Goal: Task Accomplishment & Management: Use online tool/utility

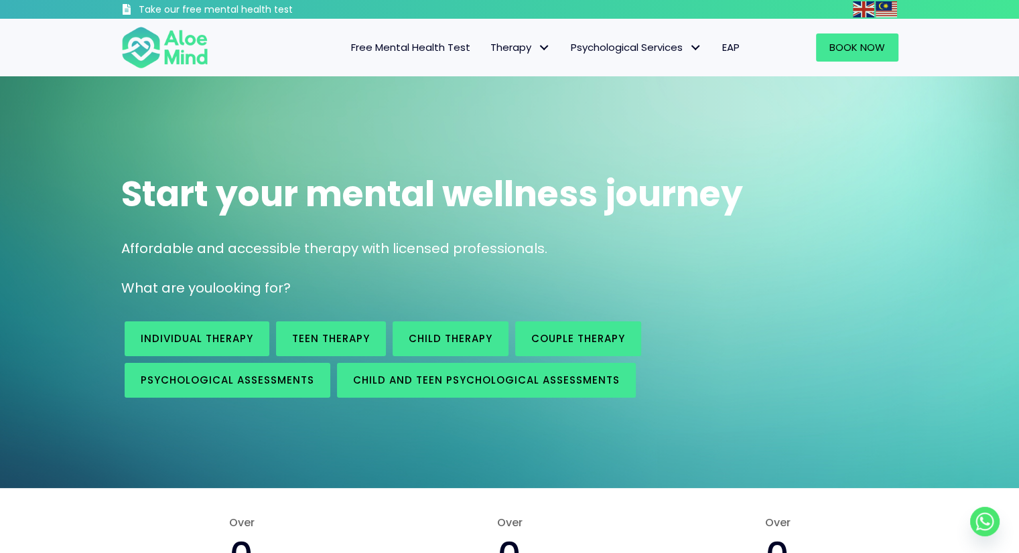
click at [413, 46] on span "Free Mental Health Test" at bounding box center [410, 47] width 119 height 14
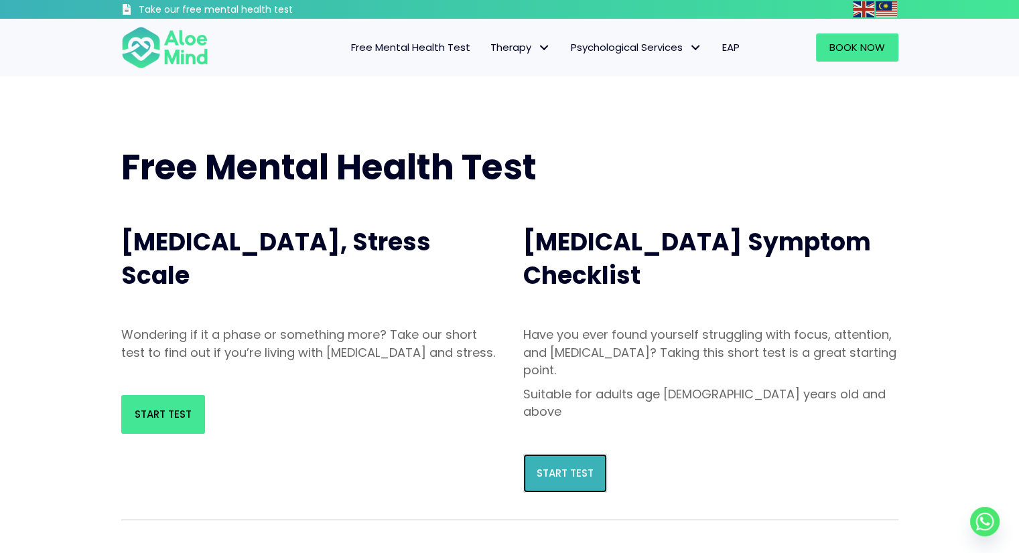
click at [568, 466] on span "Start Test" at bounding box center [565, 473] width 57 height 14
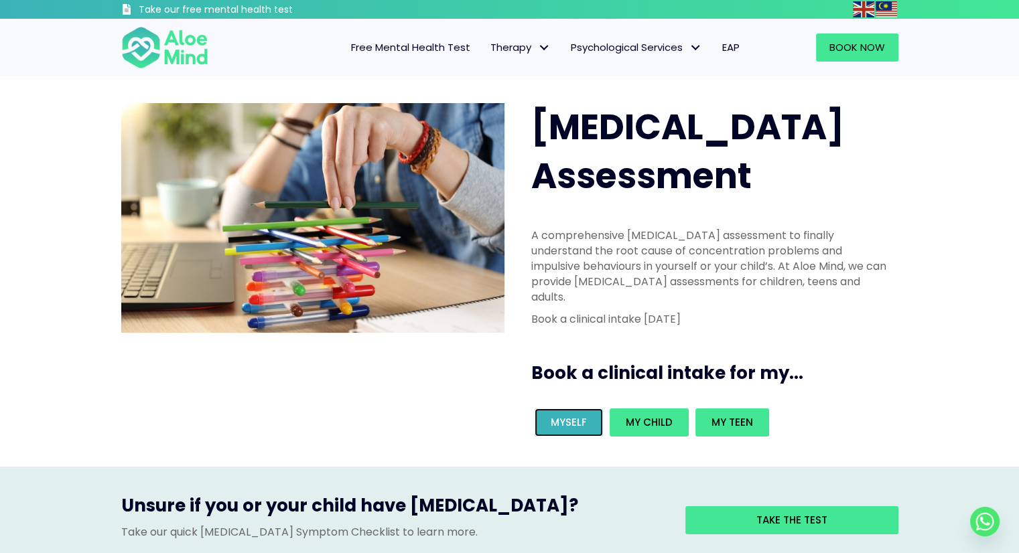
click at [574, 415] on span "Myself" at bounding box center [569, 422] width 36 height 14
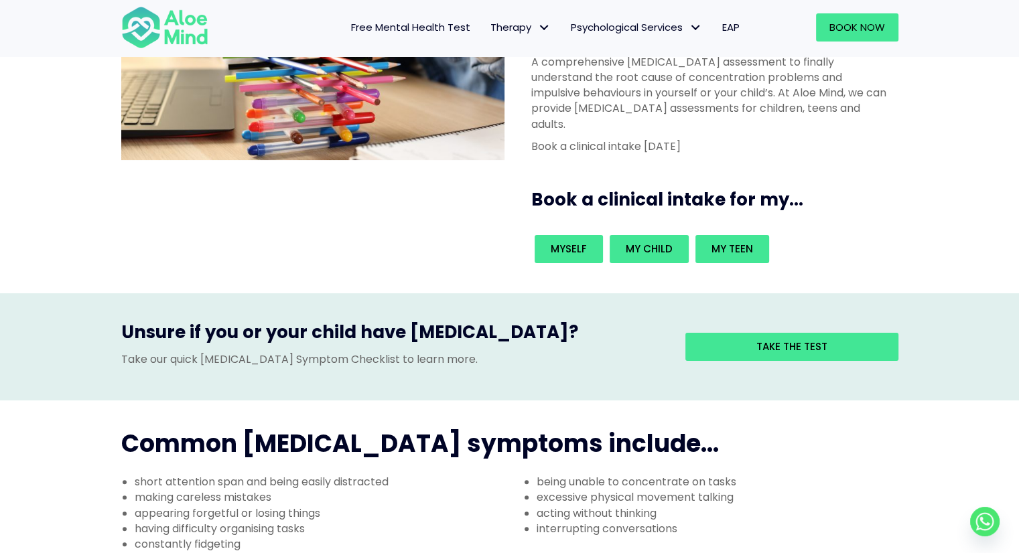
scroll to position [173, 0]
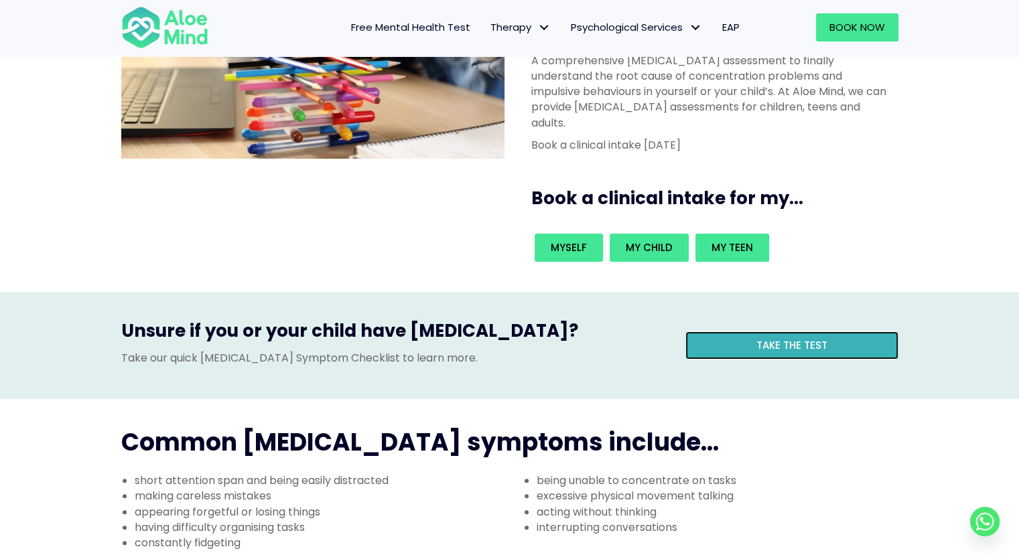
click at [806, 338] on span "Take the test" at bounding box center [792, 345] width 71 height 14
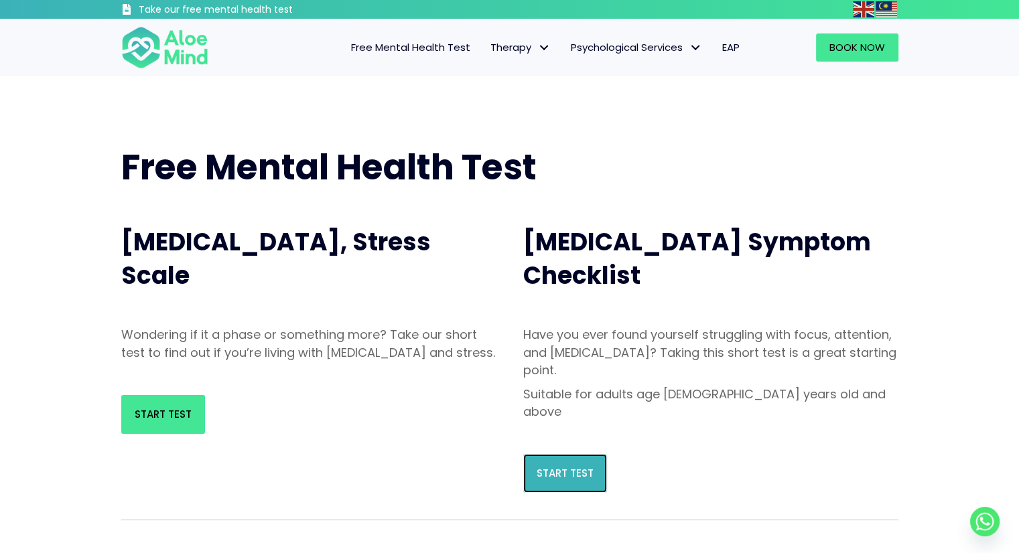
click at [575, 466] on span "Start Test" at bounding box center [565, 473] width 57 height 14
